Goal: Find specific page/section: Find specific page/section

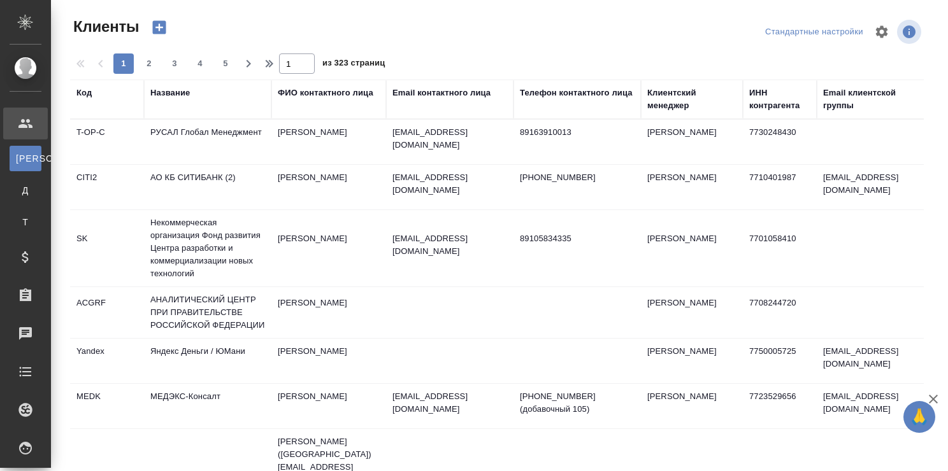
select select "RU"
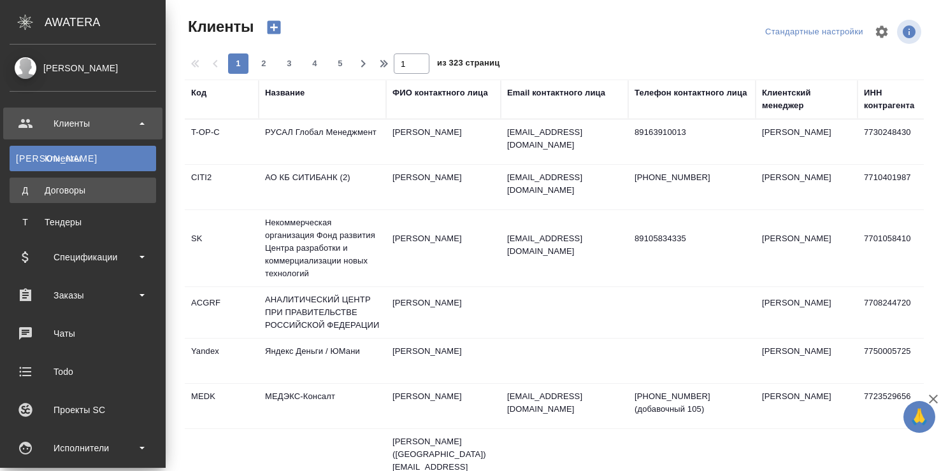
click at [73, 192] on div "Договоры" at bounding box center [83, 190] width 134 height 13
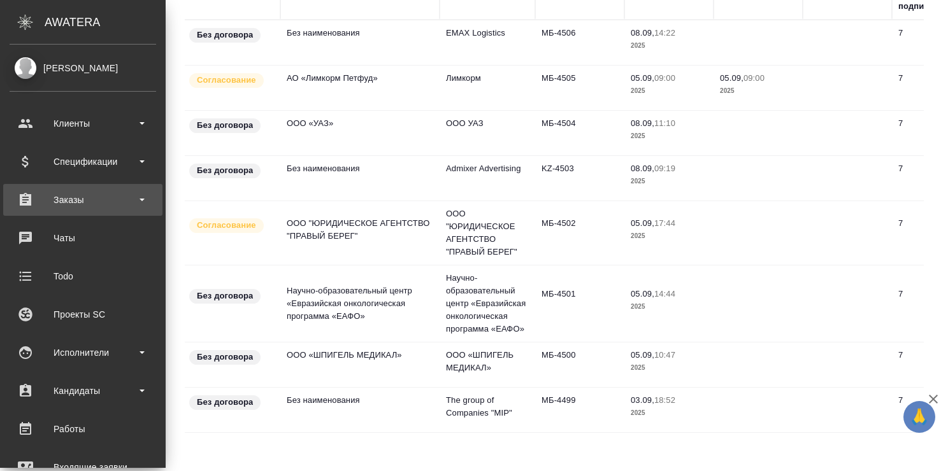
click at [59, 206] on div "Заказы" at bounding box center [83, 199] width 146 height 19
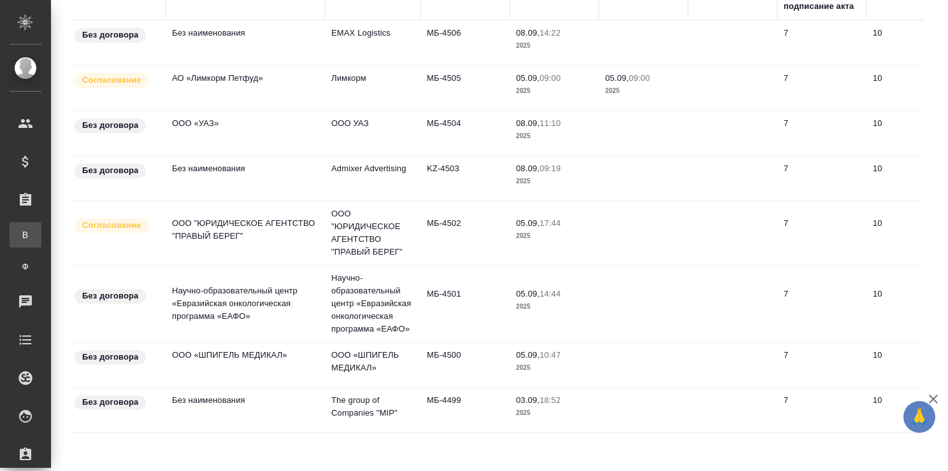
click at [19, 234] on div "Все заказы" at bounding box center [9, 235] width 19 height 13
